Goal: Transaction & Acquisition: Purchase product/service

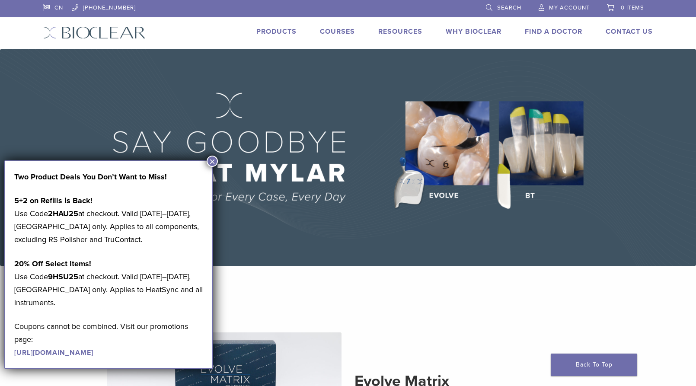
drag, startPoint x: 509, startPoint y: 3, endPoint x: 490, endPoint y: 7, distance: 19.6
click at [508, 3] on link "Search" at bounding box center [503, 6] width 35 height 13
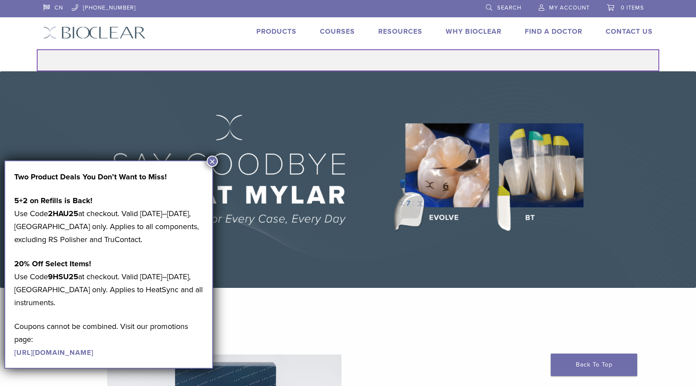
click at [335, 64] on input "Search for:" at bounding box center [348, 60] width 622 height 22
type input "**********"
click at [36, 49] on button "Search" at bounding box center [36, 49] width 0 height 0
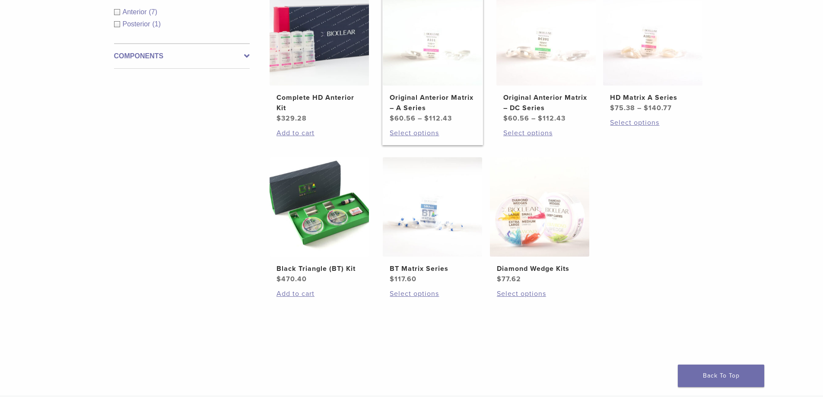
scroll to position [86, 0]
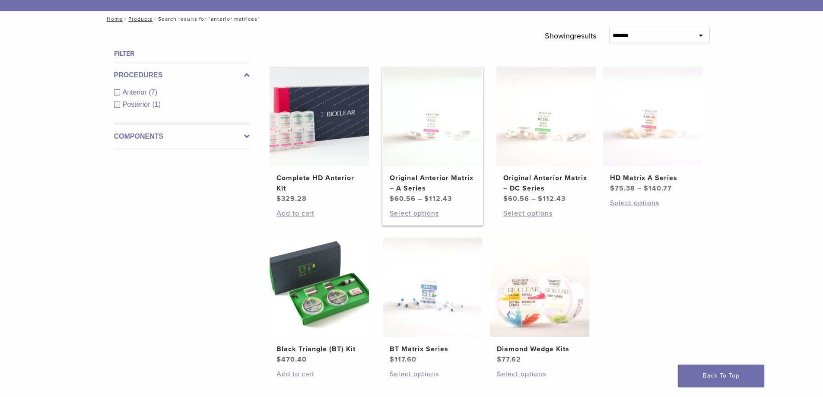
click at [434, 152] on img at bounding box center [432, 116] width 99 height 99
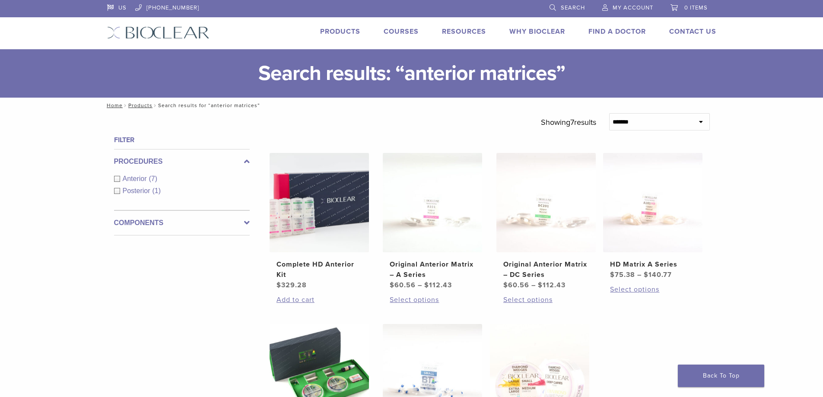
scroll to position [86, 0]
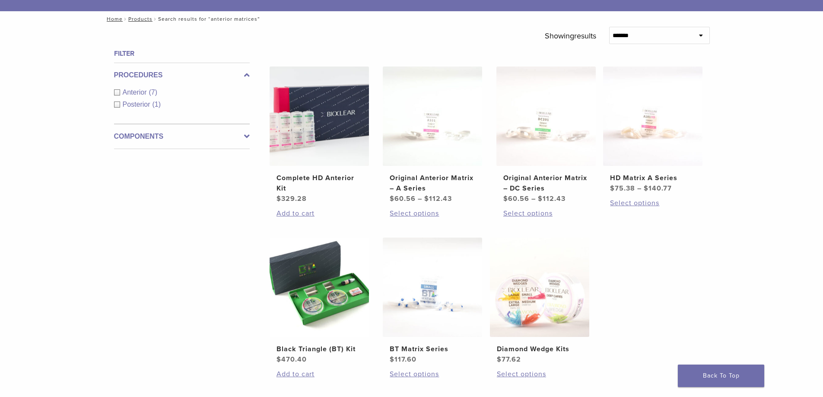
click at [684, 288] on ul "Complete HD Anterior Kit $ 329.28 Add to cart Original Anterior Matrix – A Seri…" at bounding box center [489, 233] width 467 height 332
click at [440, 180] on h2 "Original Anterior Matrix – A Series" at bounding box center [433, 183] width 86 height 21
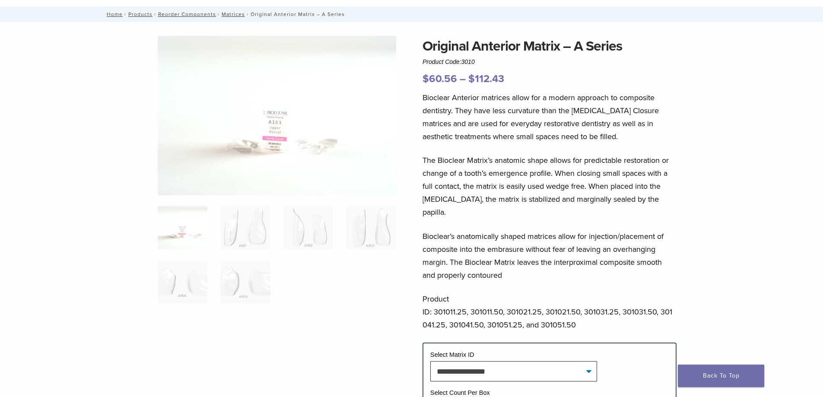
scroll to position [43, 0]
click at [300, 231] on img at bounding box center [309, 227] width 50 height 43
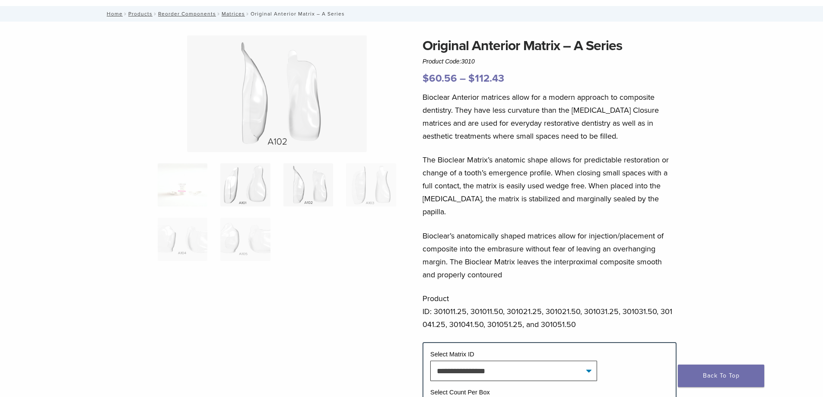
click at [256, 201] on img at bounding box center [245, 184] width 50 height 43
click at [302, 183] on img at bounding box center [309, 184] width 50 height 43
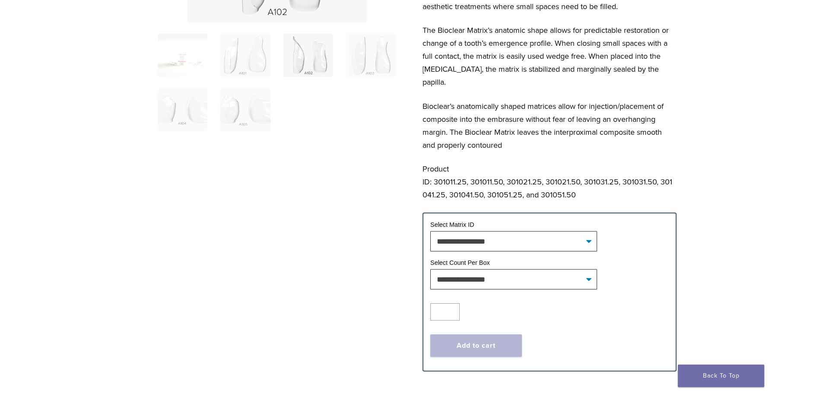
scroll to position [0, 0]
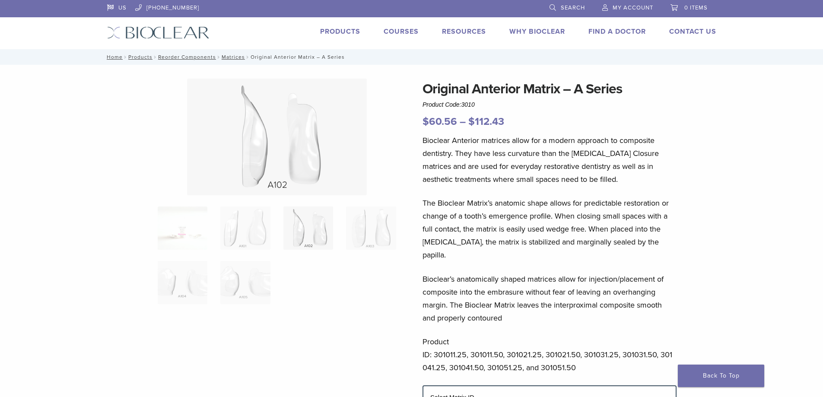
click at [768, 211] on div "Original Anterior Matrix – A Series Product Code: 3010 $ 60.56 – $ 112.43 Price…" at bounding box center [411, 388] width 823 height 646
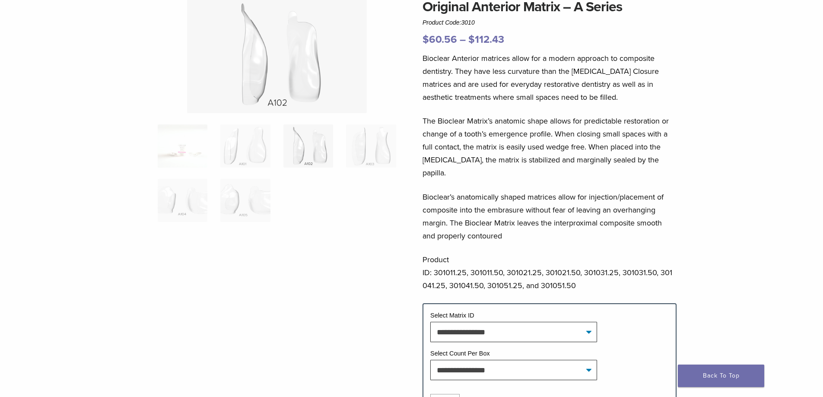
scroll to position [130, 0]
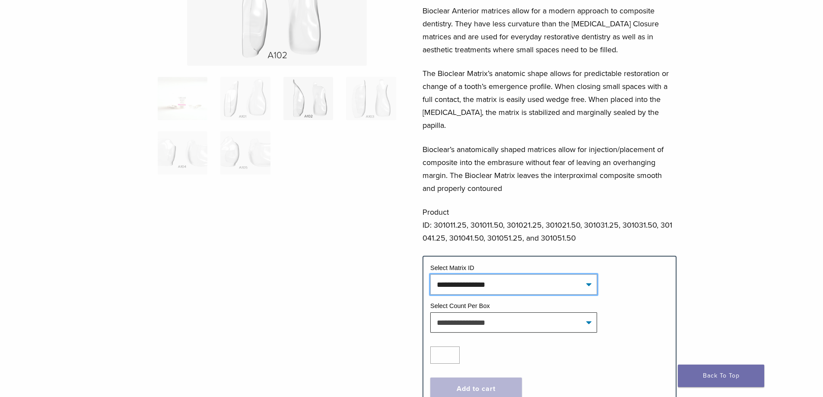
click at [523, 274] on select "**********" at bounding box center [514, 284] width 167 height 20
click at [431, 274] on select "**********" at bounding box center [514, 284] width 167 height 20
select select "****"
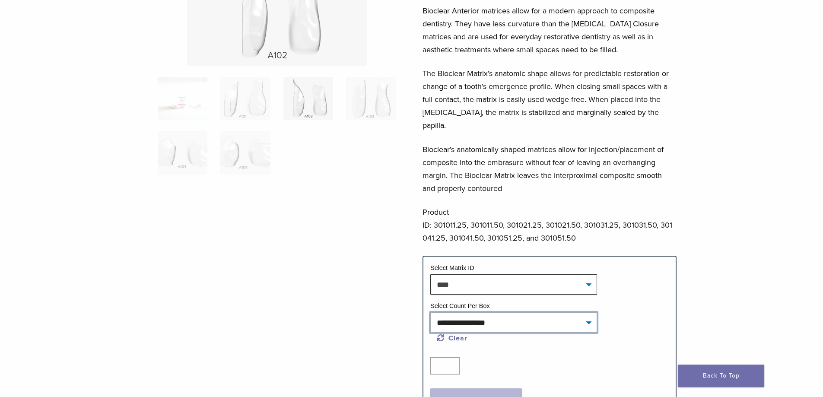
click at [490, 313] on select "**********" at bounding box center [514, 323] width 167 height 20
select select "*****"
click at [431, 313] on select "**********" at bounding box center [514, 323] width 167 height 20
select select "****"
select select "*****"
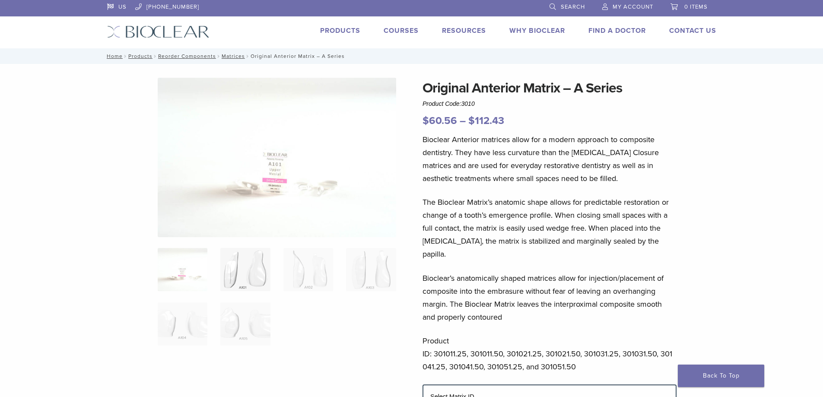
scroll to position [0, 0]
click at [277, 205] on img at bounding box center [277, 158] width 239 height 159
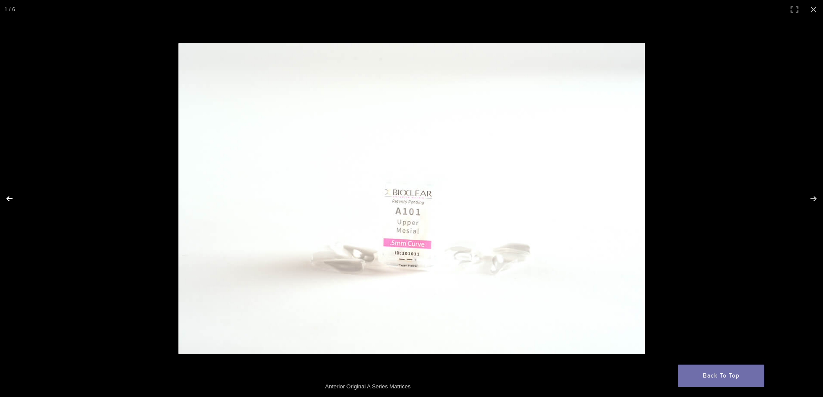
click at [13, 197] on button "Previous (arrow left)" at bounding box center [15, 198] width 30 height 43
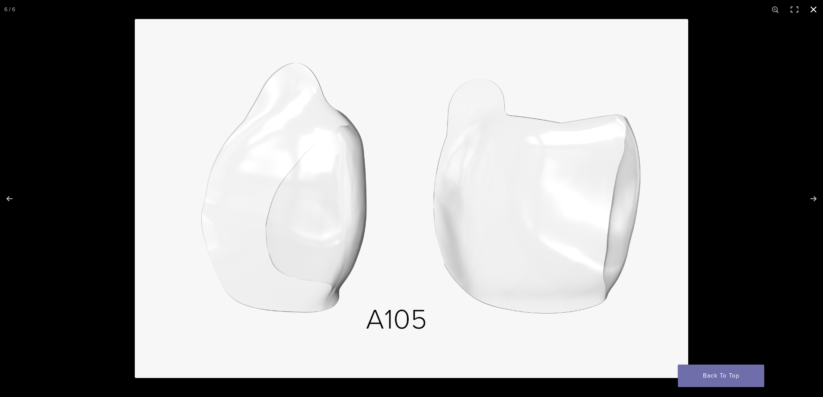
click at [814, 10] on button "Close (Esc)" at bounding box center [813, 9] width 19 height 19
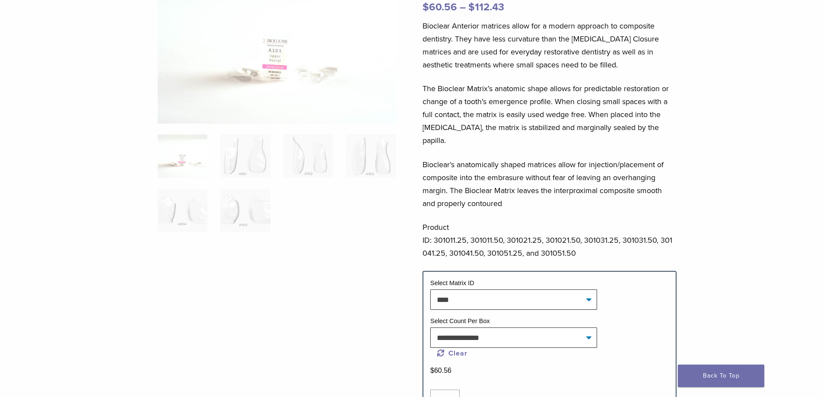
scroll to position [130, 0]
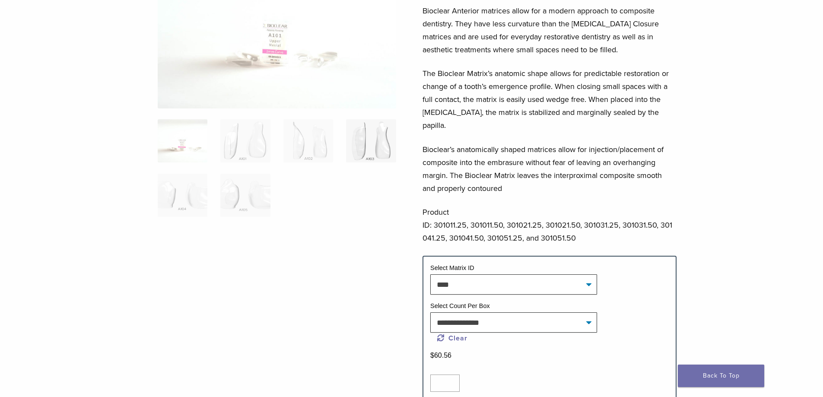
click at [369, 146] on img at bounding box center [371, 140] width 50 height 43
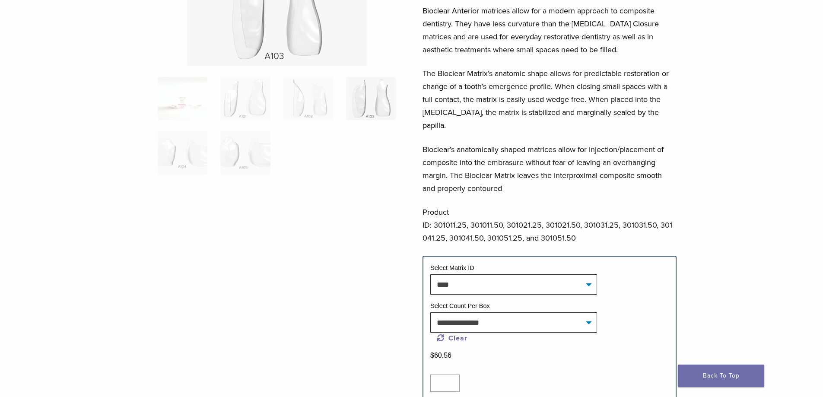
scroll to position [0, 0]
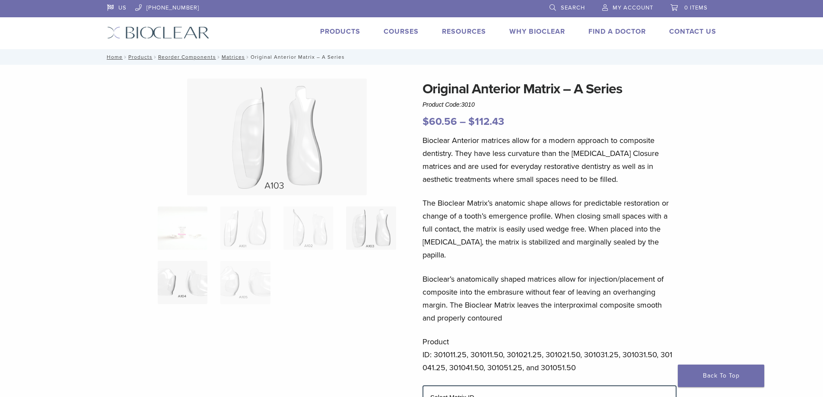
click at [181, 285] on img at bounding box center [183, 282] width 50 height 43
click at [231, 293] on img at bounding box center [245, 282] width 50 height 43
click at [178, 251] on ol at bounding box center [277, 261] width 252 height 109
click at [168, 223] on img at bounding box center [183, 228] width 50 height 43
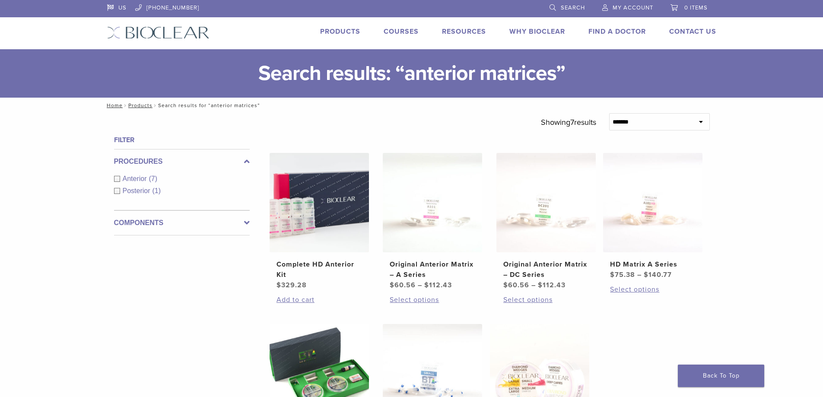
scroll to position [86, 0]
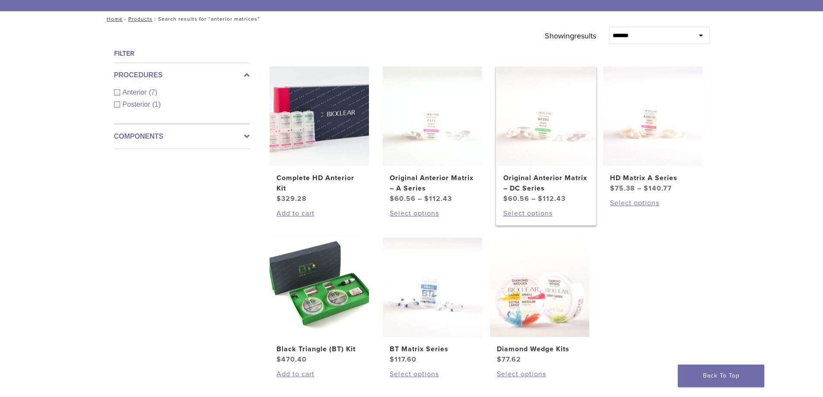
click at [552, 150] on img at bounding box center [546, 116] width 99 height 99
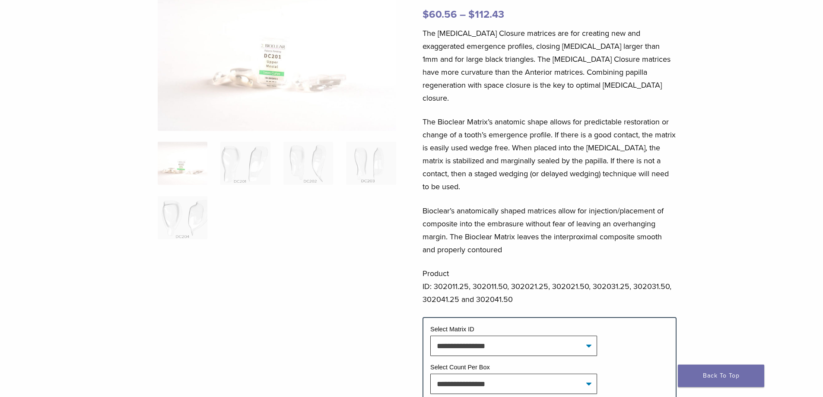
scroll to position [130, 0]
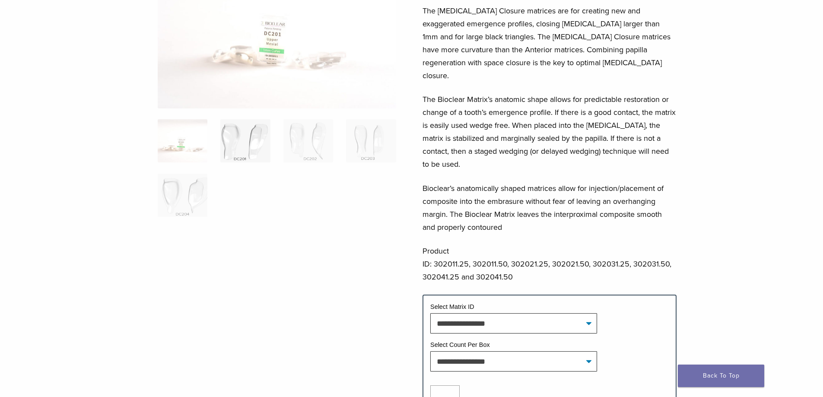
click at [231, 157] on img at bounding box center [245, 140] width 50 height 43
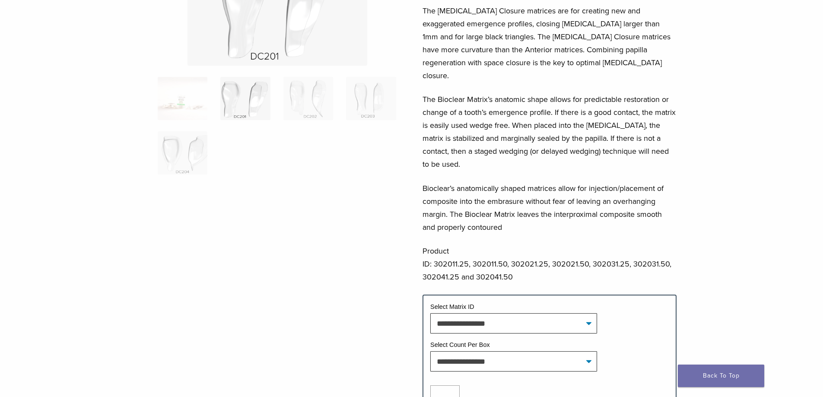
scroll to position [0, 0]
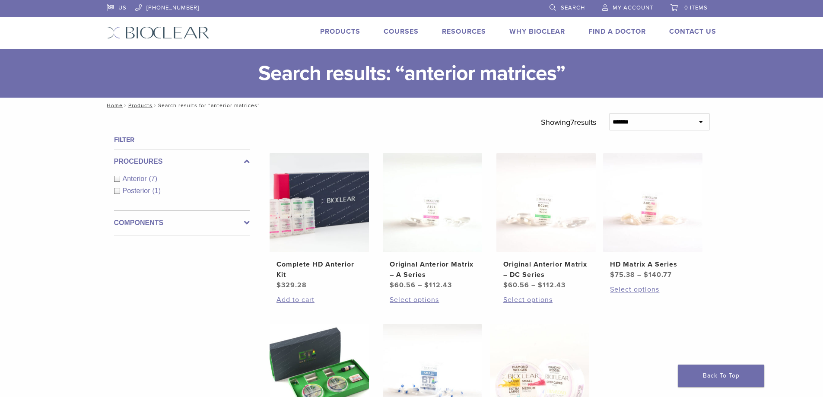
scroll to position [86, 0]
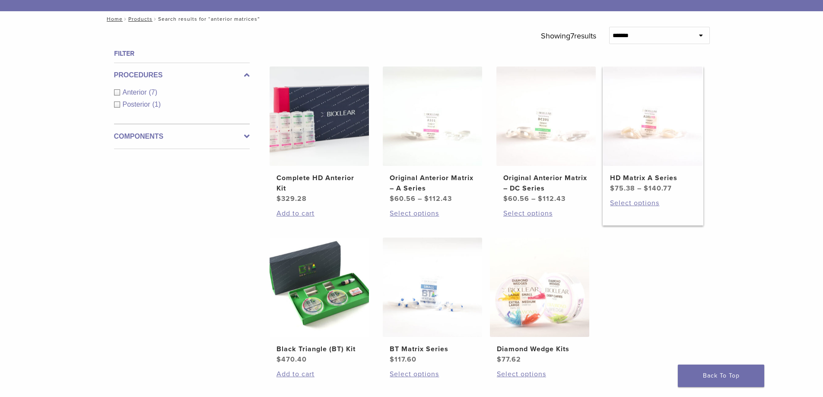
click at [660, 162] on img at bounding box center [652, 116] width 99 height 99
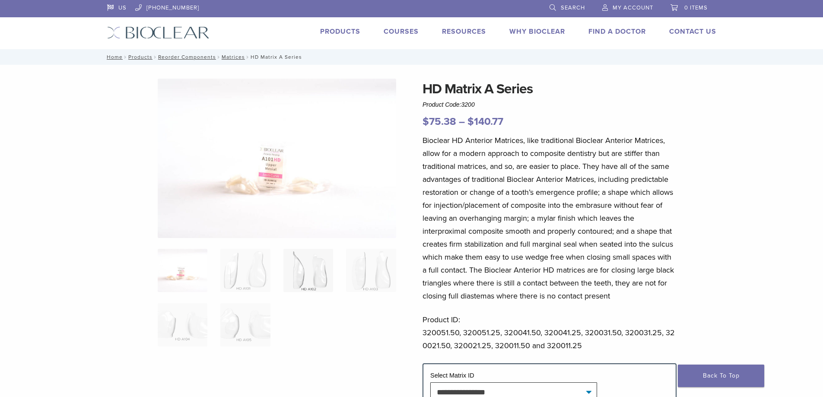
scroll to position [86, 0]
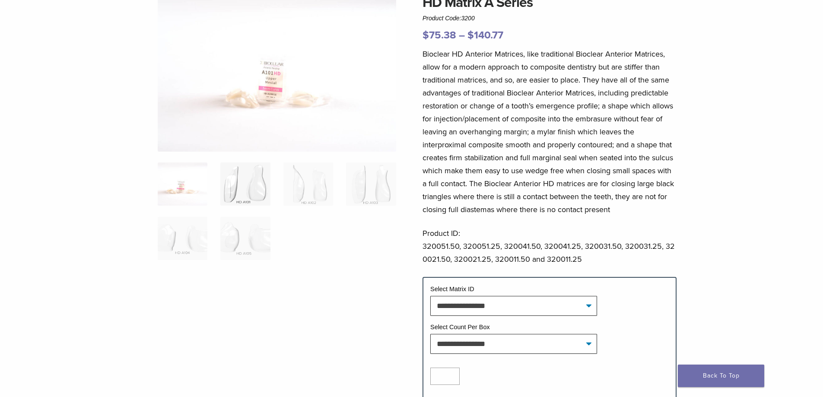
click at [242, 184] on img at bounding box center [245, 184] width 50 height 43
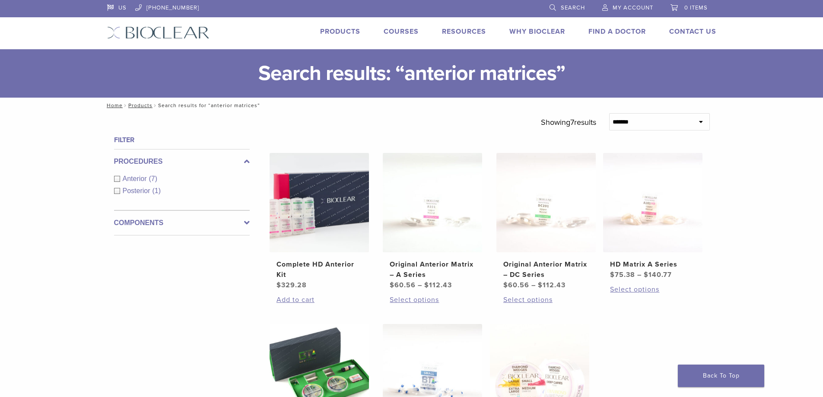
scroll to position [86, 0]
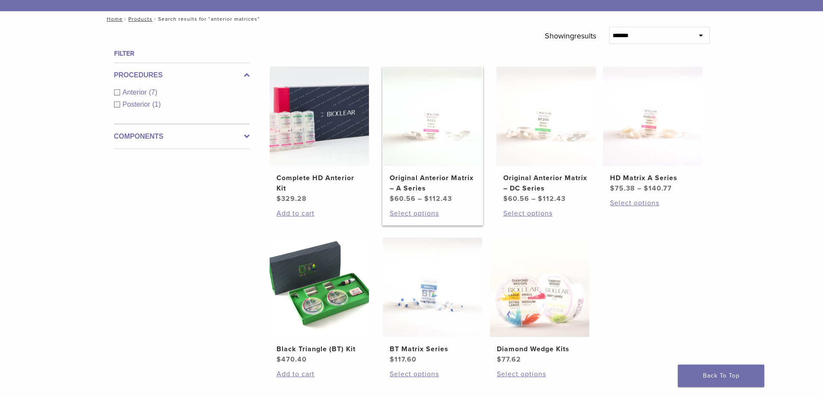
click at [437, 157] on img at bounding box center [432, 116] width 99 height 99
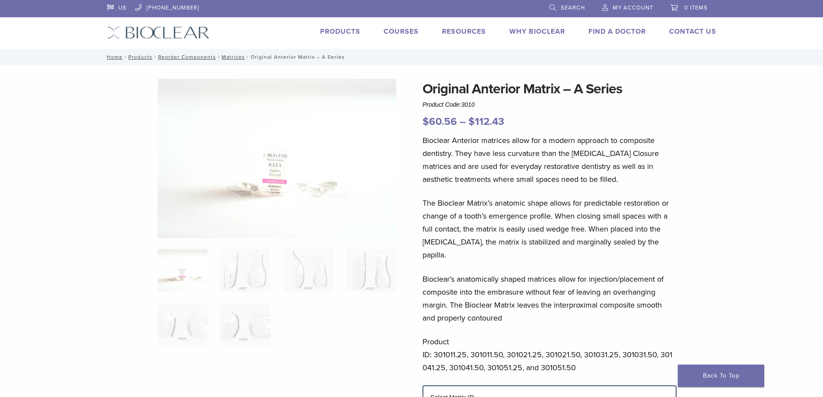
click at [346, 367] on div at bounding box center [277, 305] width 239 height 452
